Goal: Entertainment & Leisure: Consume media (video, audio)

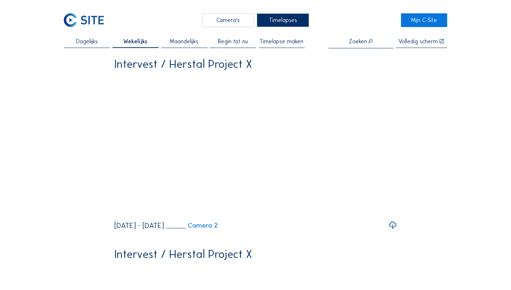
click at [239, 20] on div "Camera's" at bounding box center [228, 19] width 52 height 13
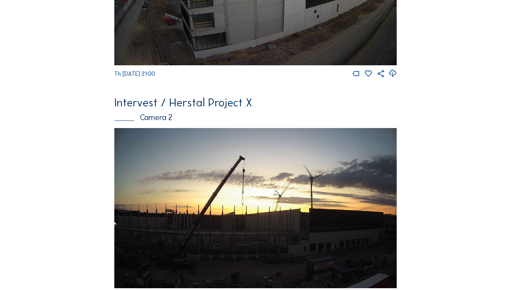
scroll to position [217, 0]
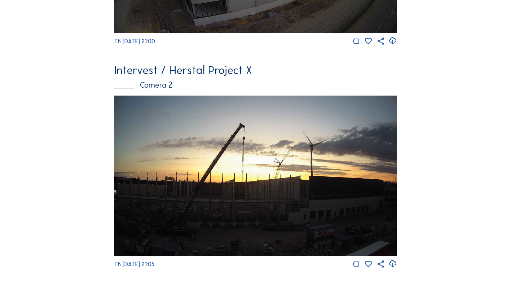
click at [234, 164] on img at bounding box center [255, 176] width 283 height 160
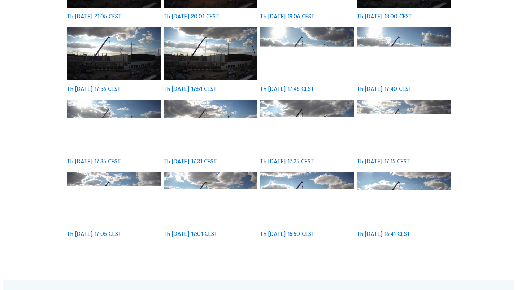
scroll to position [144, 0]
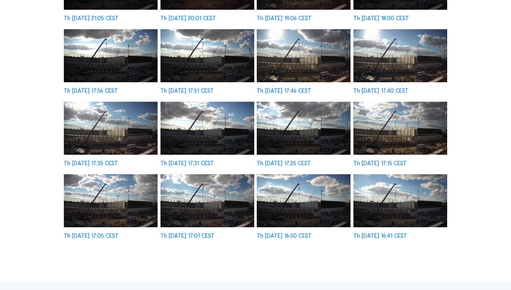
click at [371, 192] on img at bounding box center [401, 200] width 94 height 53
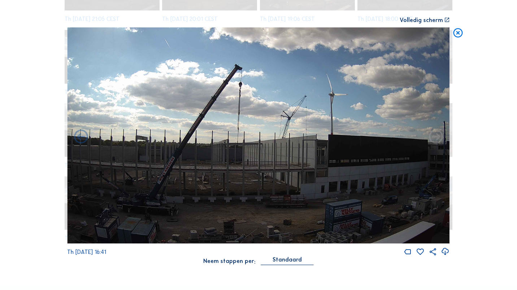
click at [438, 140] on icon at bounding box center [435, 137] width 17 height 17
click at [434, 140] on icon at bounding box center [435, 137] width 17 height 17
click at [455, 34] on icon at bounding box center [457, 33] width 11 height 12
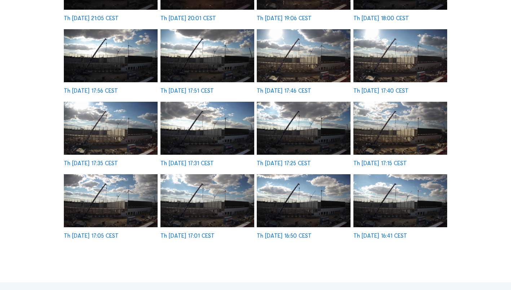
click at [403, 192] on img at bounding box center [401, 200] width 94 height 53
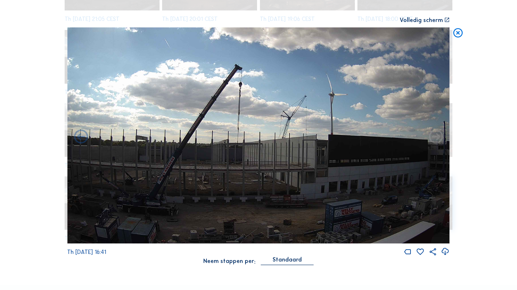
click at [459, 34] on icon at bounding box center [457, 33] width 11 height 12
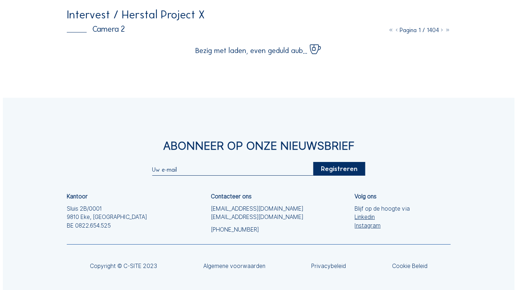
scroll to position [0, 0]
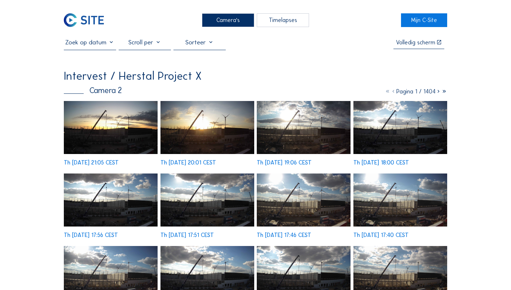
click at [437, 94] on icon at bounding box center [439, 91] width 6 height 7
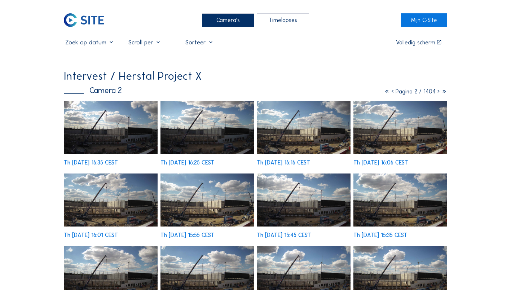
click at [320, 135] on img at bounding box center [304, 127] width 94 height 53
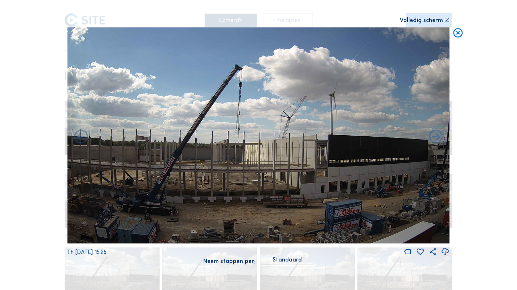
click at [445, 18] on icon at bounding box center [447, 20] width 6 height 6
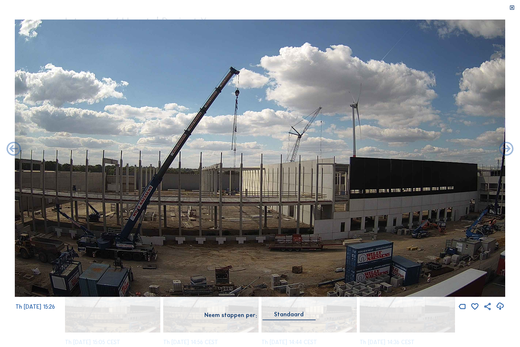
click at [509, 10] on icon at bounding box center [512, 8] width 6 height 6
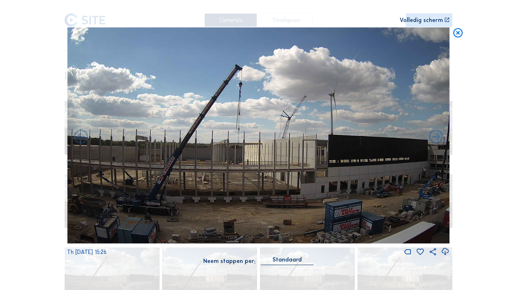
click at [438, 19] on div "Volledig scherm" at bounding box center [421, 20] width 43 height 6
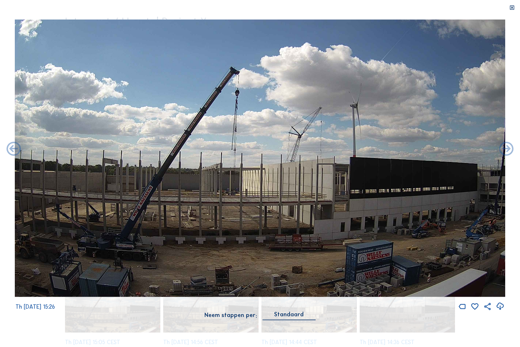
click at [509, 6] on icon at bounding box center [512, 8] width 6 height 6
